Goal: Book appointment/travel/reservation

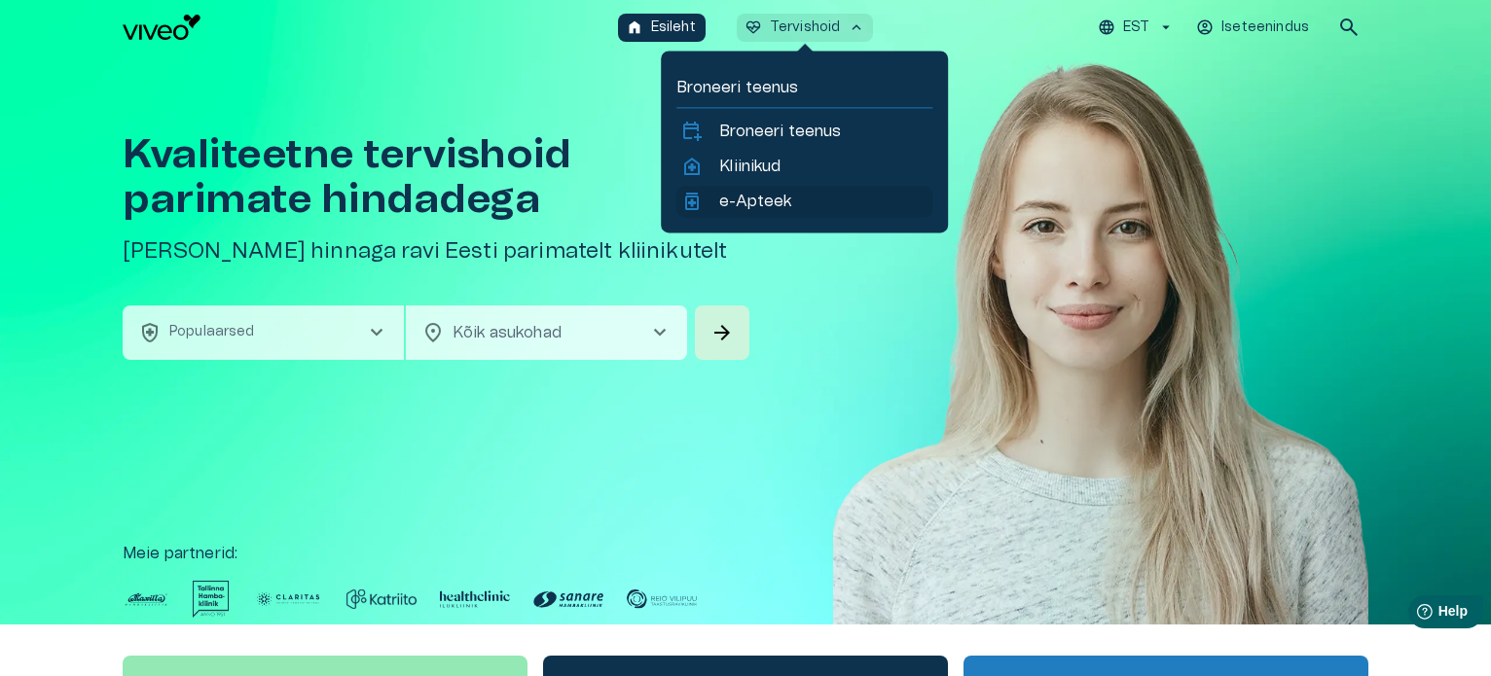
click at [753, 199] on p "e-Apteek" at bounding box center [755, 201] width 72 height 23
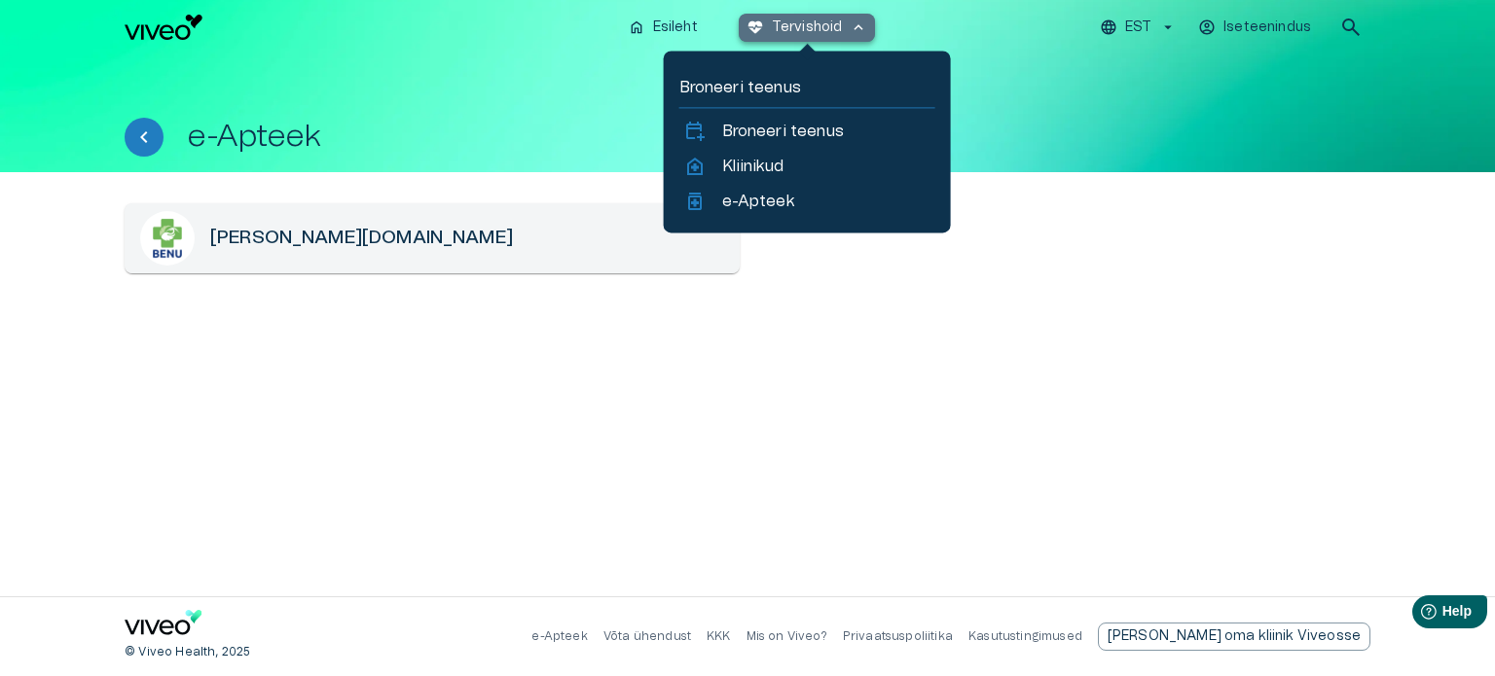
click at [850, 28] on span "keyboard_arrow_up" at bounding box center [859, 27] width 18 height 18
click at [781, 164] on p "Kliinikud" at bounding box center [752, 166] width 61 height 23
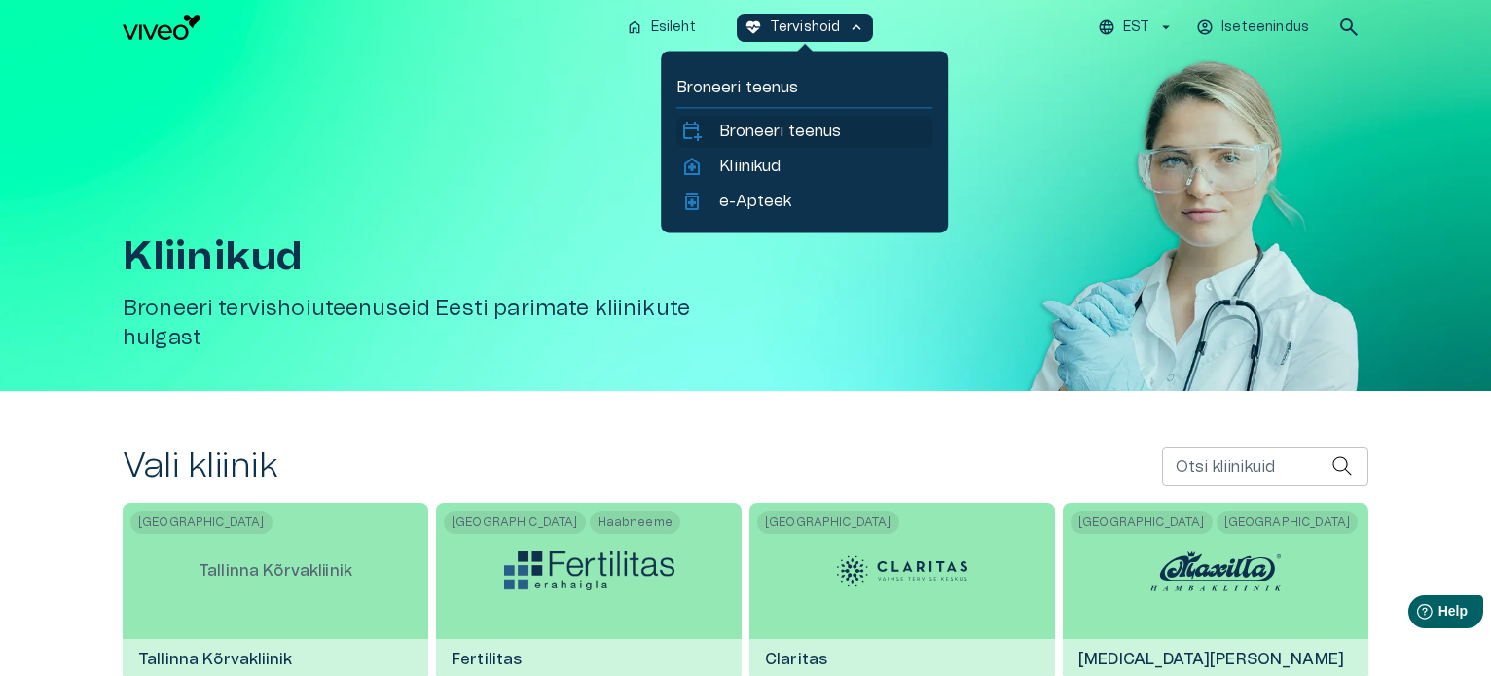
click at [779, 131] on p "Broneeri teenus" at bounding box center [780, 131] width 122 height 23
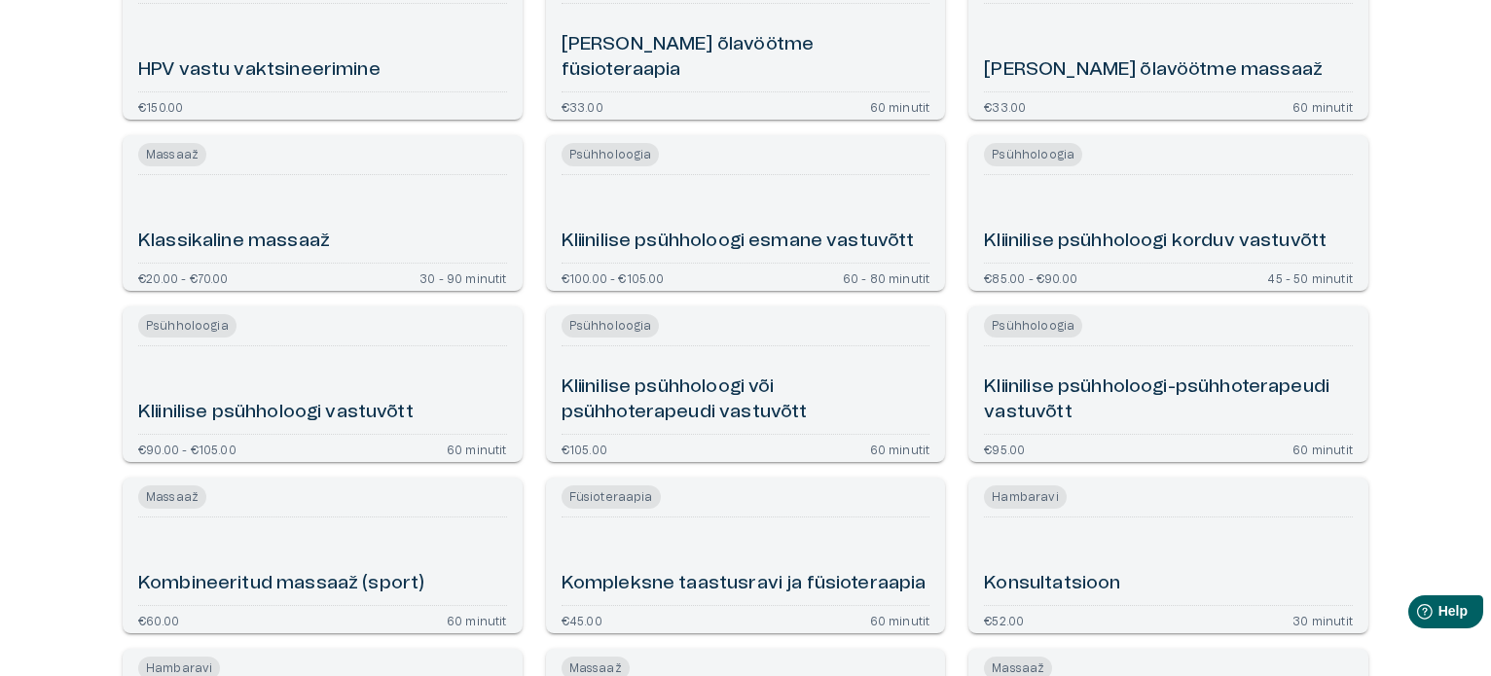
scroll to position [2141, 0]
